Goal: Information Seeking & Learning: Understand process/instructions

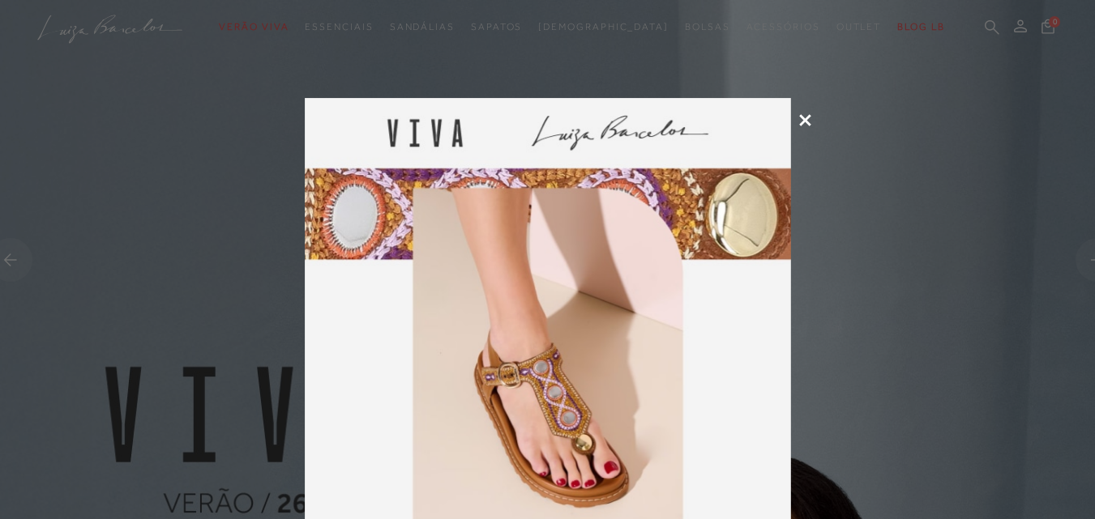
click at [609, 119] on icon at bounding box center [805, 120] width 12 height 12
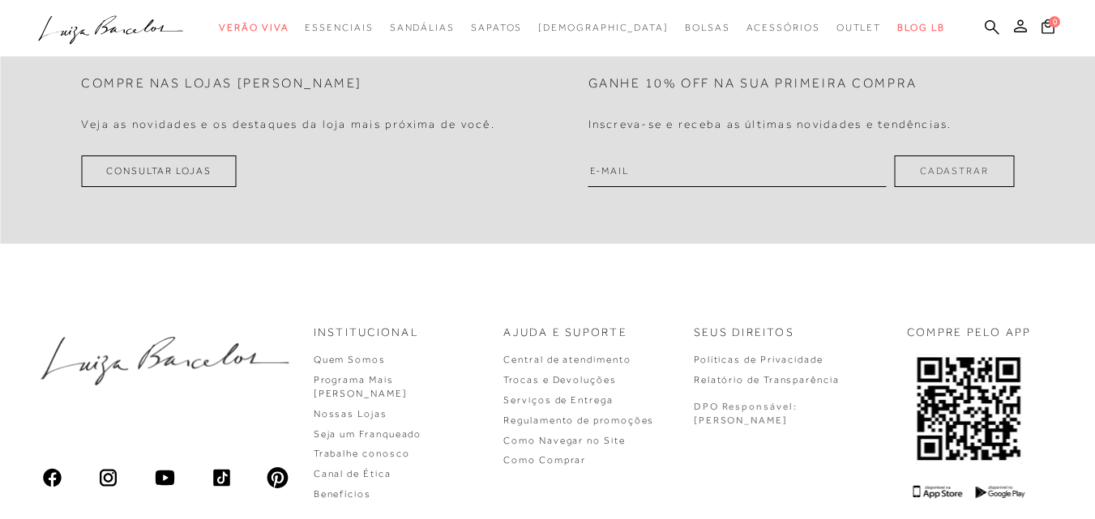
scroll to position [4705, 0]
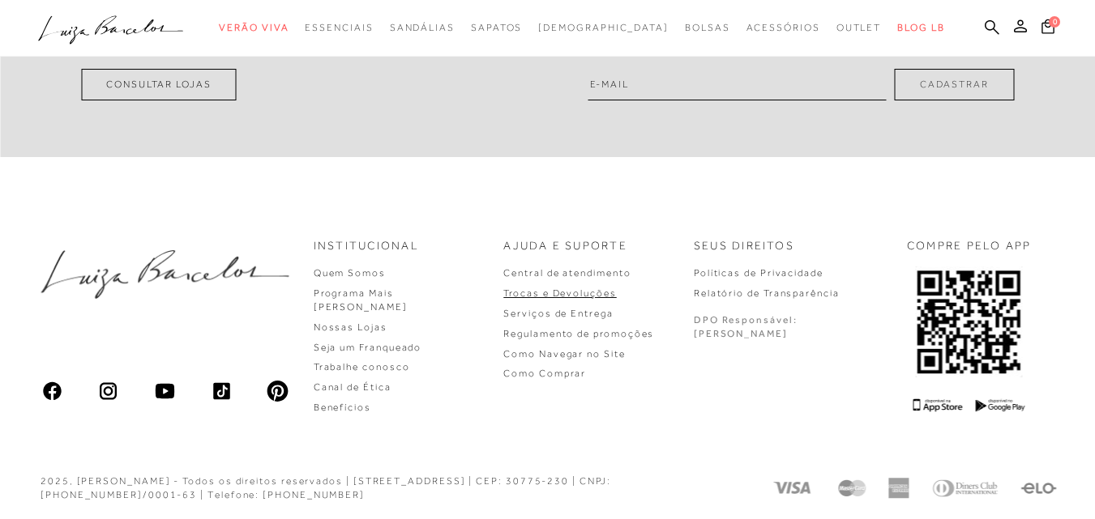
click at [604, 290] on link "Trocas e Devoluções" at bounding box center [559, 293] width 113 height 11
